Goal: Check status: Check status

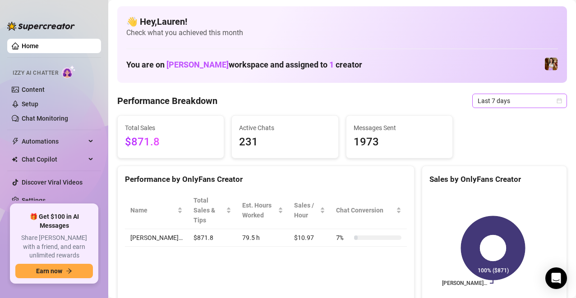
click at [548, 100] on span "Last 7 days" at bounding box center [519, 101] width 84 height 14
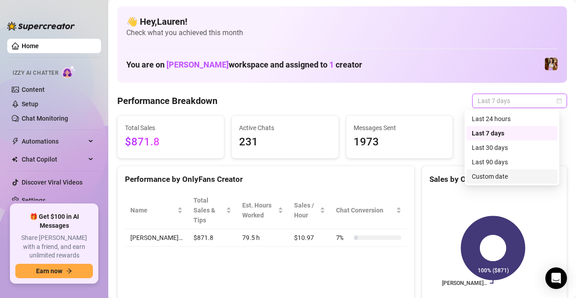
click at [511, 174] on div "Custom date" at bounding box center [512, 177] width 80 height 10
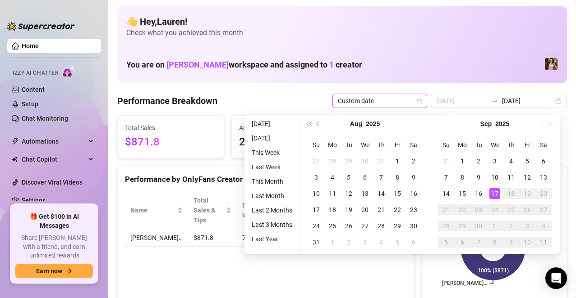
type input "[DATE]"
click at [495, 192] on div "17" at bounding box center [494, 193] width 11 height 11
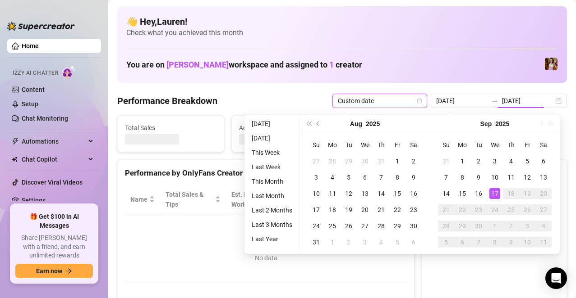
type input "[DATE]"
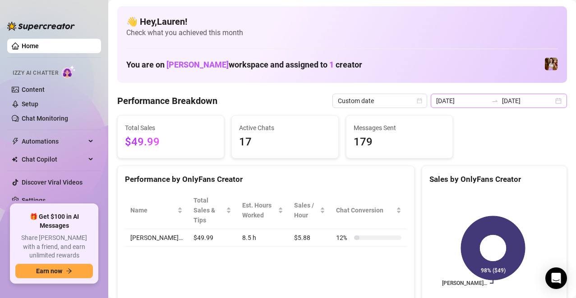
click at [548, 100] on div "[DATE] [DATE]" at bounding box center [499, 101] width 136 height 14
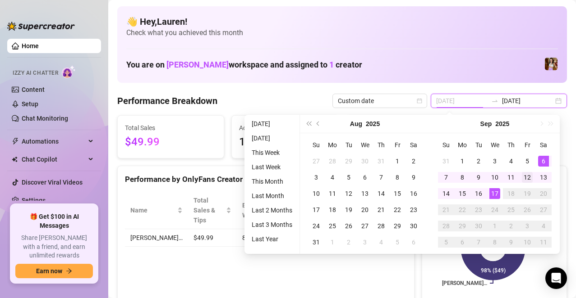
type input "[DATE]"
click at [527, 174] on div "12" at bounding box center [527, 177] width 11 height 11
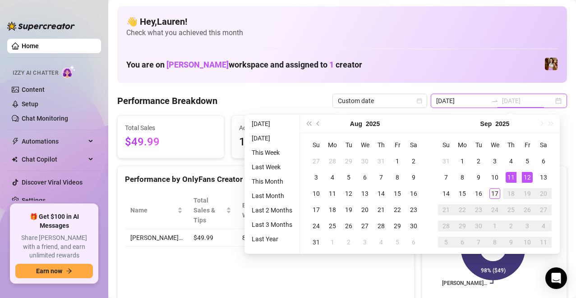
type input "[DATE]"
click at [495, 191] on div "17" at bounding box center [494, 193] width 11 height 11
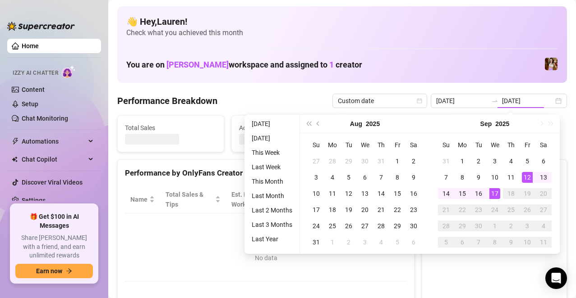
type input "[DATE]"
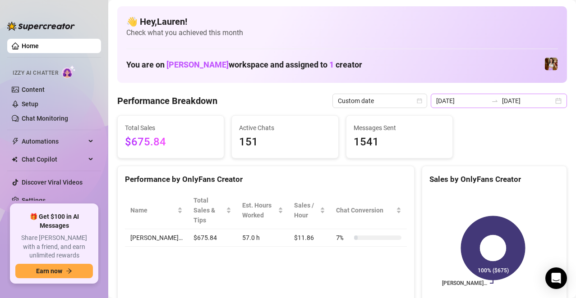
click at [555, 104] on div "[DATE] [DATE]" at bounding box center [499, 101] width 136 height 14
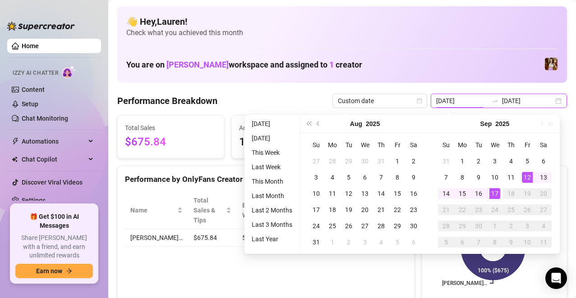
type input "[DATE]"
click at [495, 195] on div "17" at bounding box center [494, 193] width 11 height 11
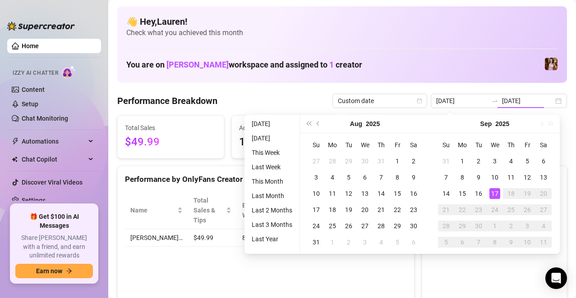
type input "[DATE]"
